Goal: Task Accomplishment & Management: Manage account settings

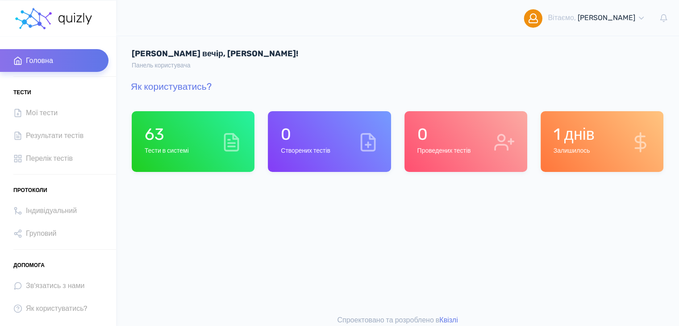
click at [363, 141] on icon at bounding box center [368, 142] width 20 height 20
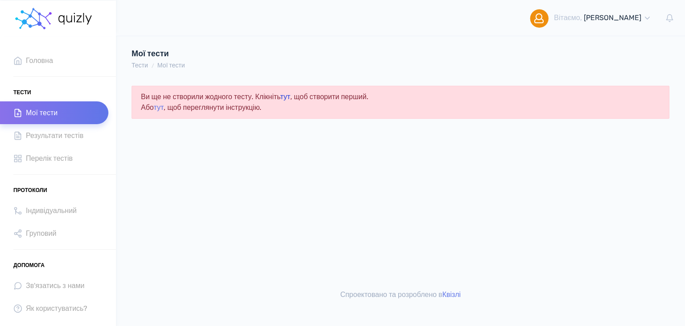
click at [290, 95] on link "тут" at bounding box center [285, 96] width 10 height 8
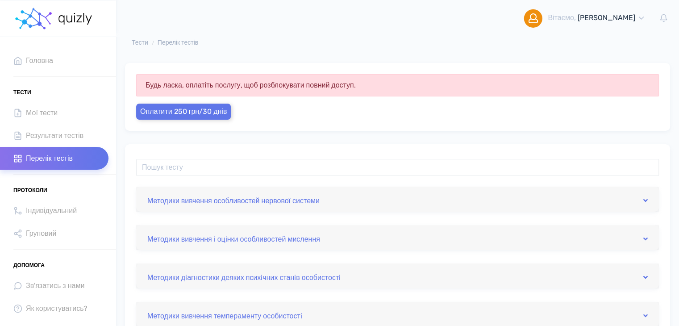
scroll to position [45, 0]
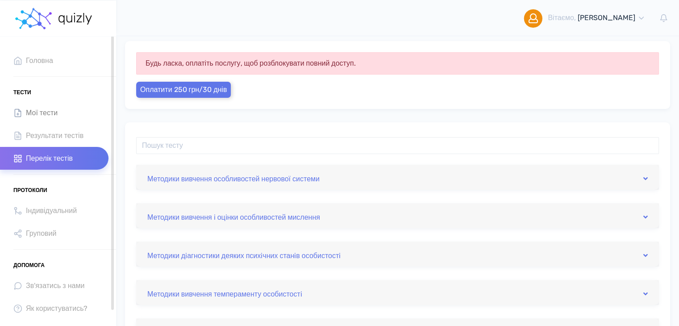
click at [62, 114] on link "Мої тести" at bounding box center [54, 112] width 108 height 23
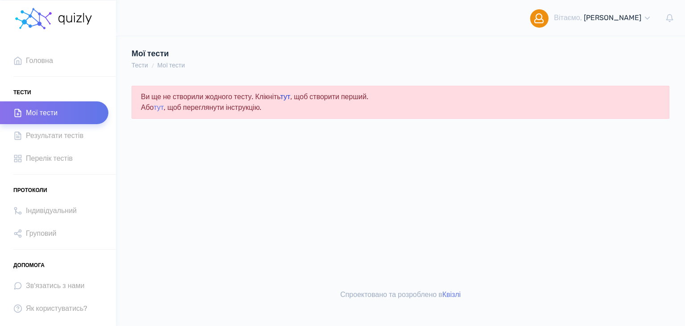
click at [290, 96] on link "тут" at bounding box center [285, 96] width 10 height 8
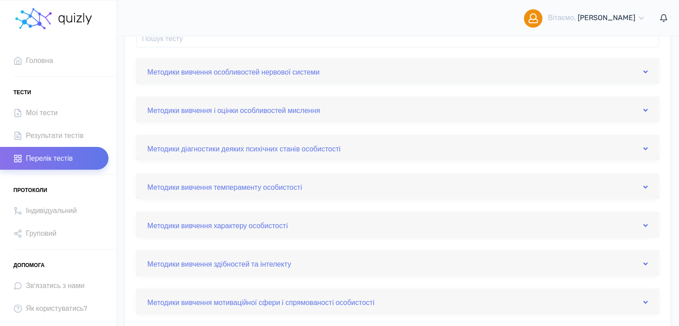
scroll to position [95, 0]
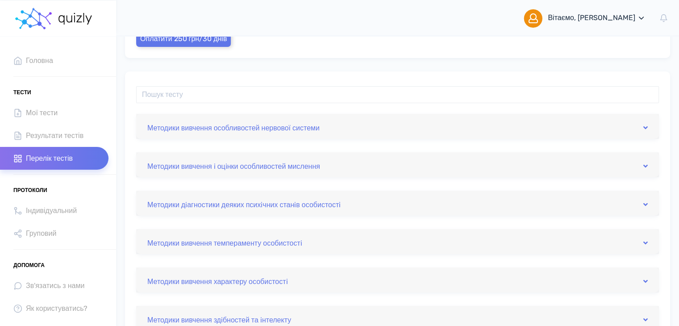
click at [644, 21] on icon at bounding box center [641, 18] width 8 height 8
click at [558, 75] on link "Вихід" at bounding box center [589, 74] width 125 height 20
